Goal: Complete application form: Complete application form

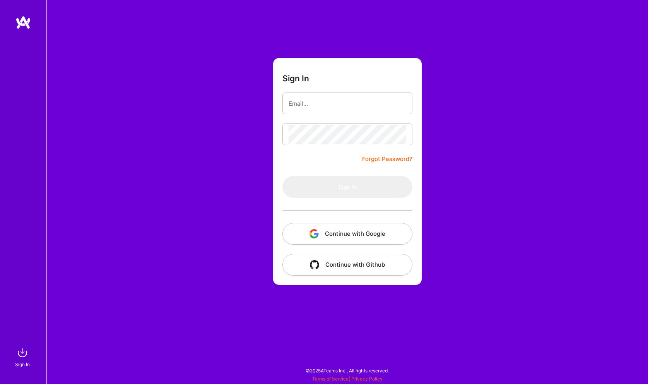
click at [338, 266] on button "Continue with Github" at bounding box center [348, 265] width 130 height 22
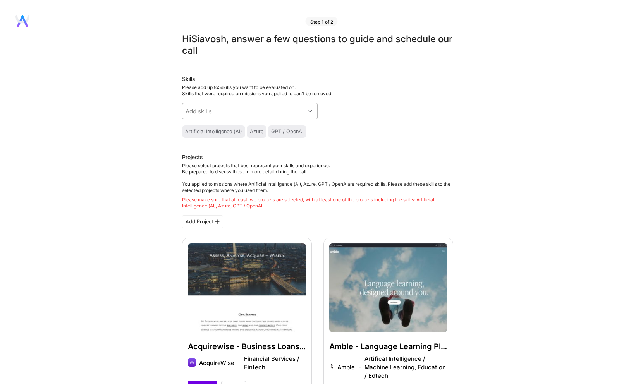
click at [281, 109] on div "Add skills..." at bounding box center [243, 110] width 123 height 15
click at [250, 132] on div "Azure" at bounding box center [257, 132] width 14 height 6
click at [222, 107] on div "Add skills..." at bounding box center [243, 110] width 123 height 15
